Goal: Information Seeking & Learning: Learn about a topic

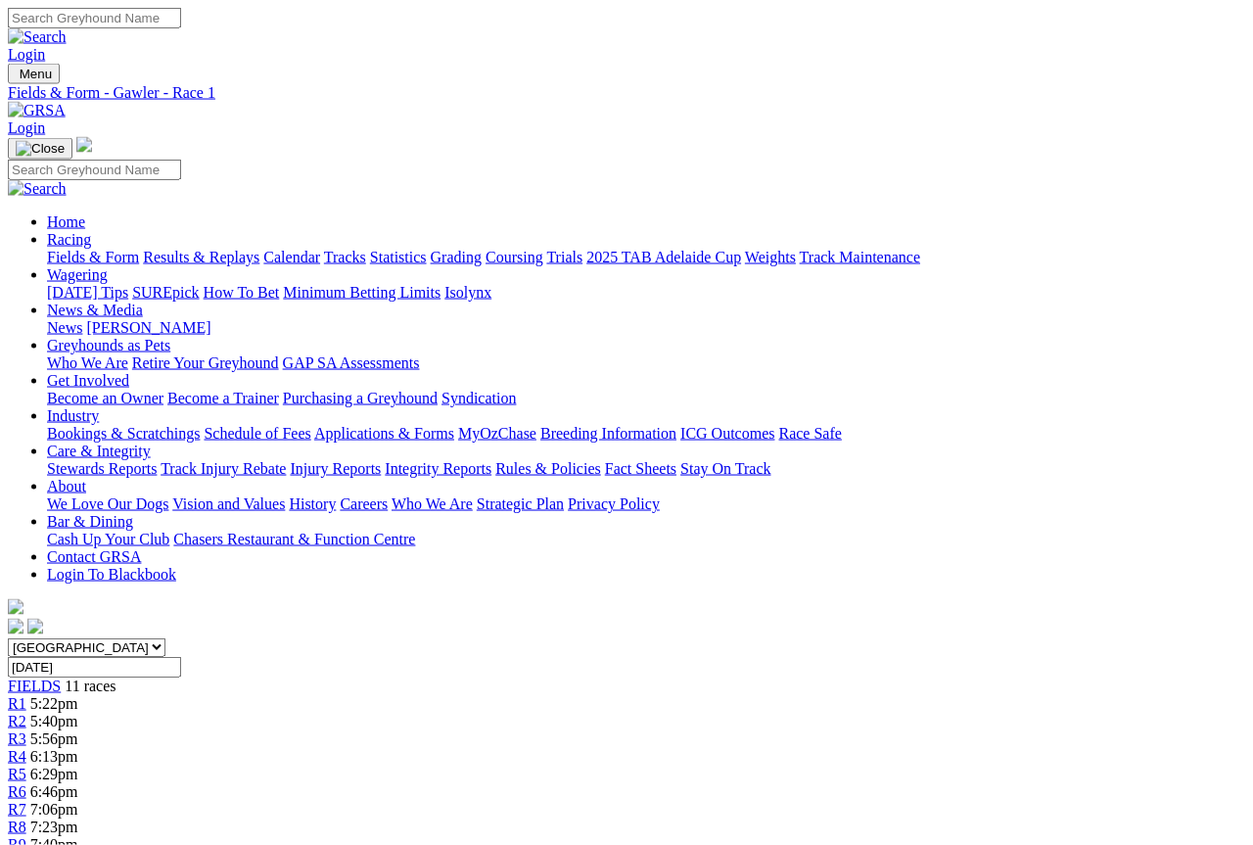
click at [61, 677] on span "FIELDS" at bounding box center [34, 685] width 53 height 17
click at [77, 249] on link "Fields & Form" at bounding box center [93, 257] width 92 height 17
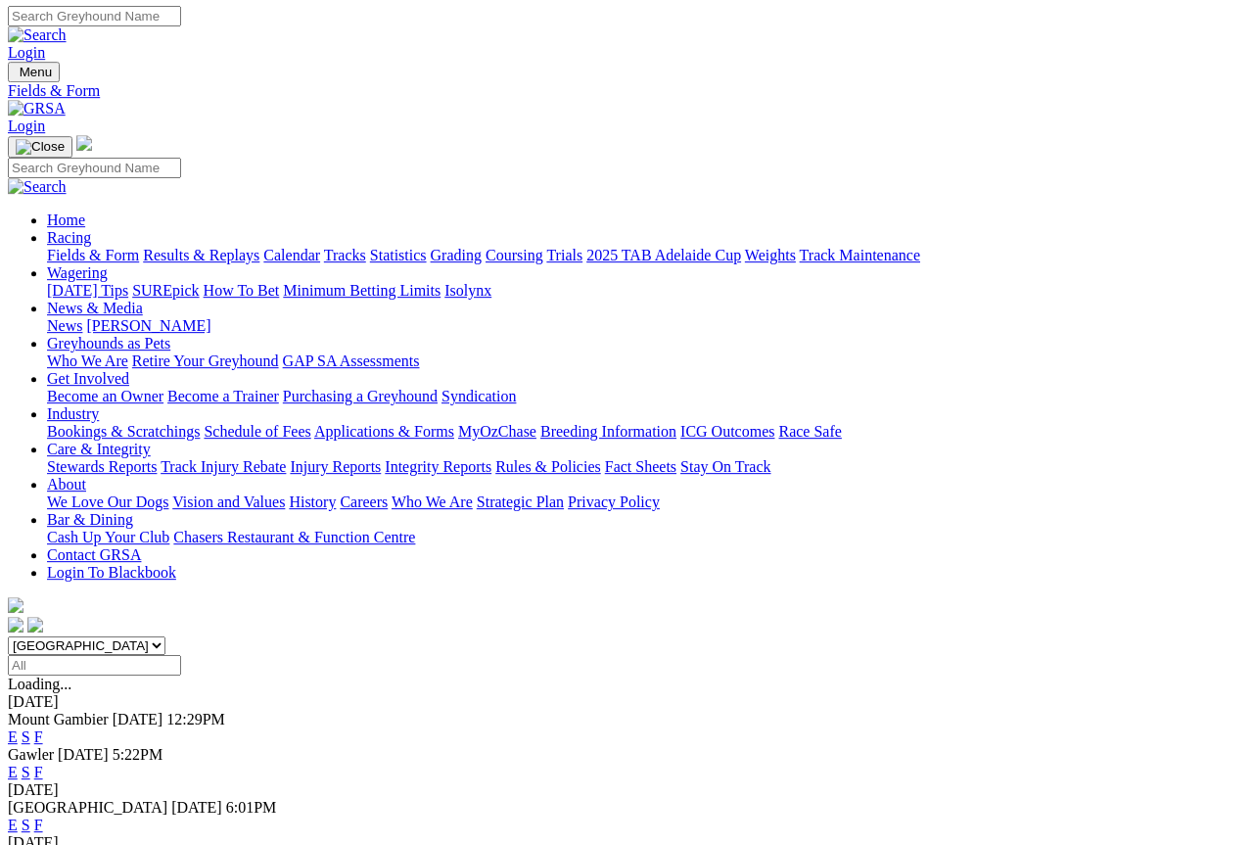
scroll to position [2, 0]
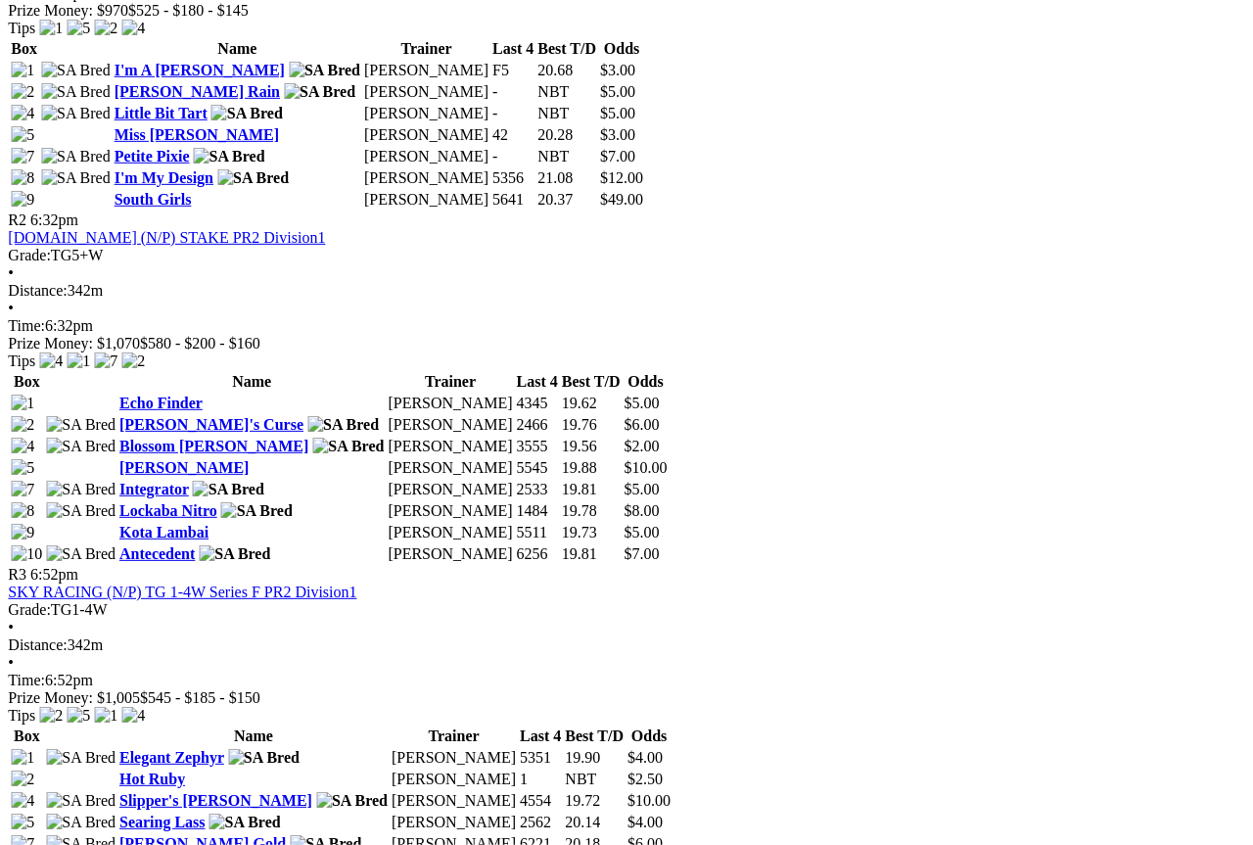
scroll to position [1130, 4]
